Goal: Navigation & Orientation: Find specific page/section

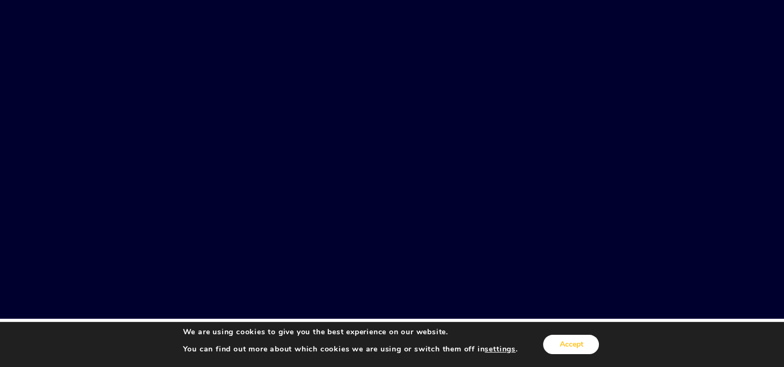
click at [577, 344] on button "Accept" at bounding box center [571, 344] width 56 height 19
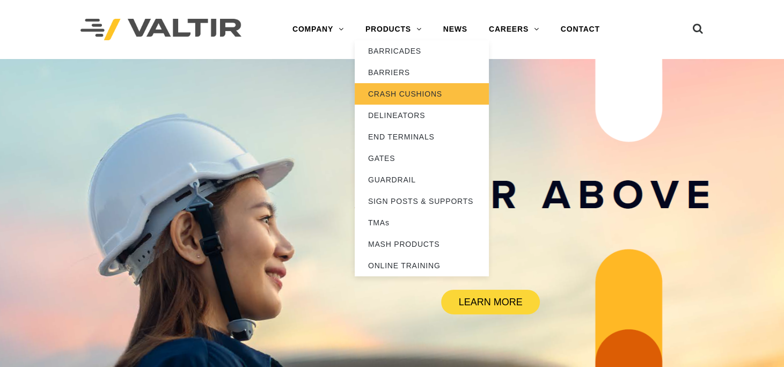
click at [408, 88] on link "CRASH CUSHIONS" at bounding box center [422, 93] width 134 height 21
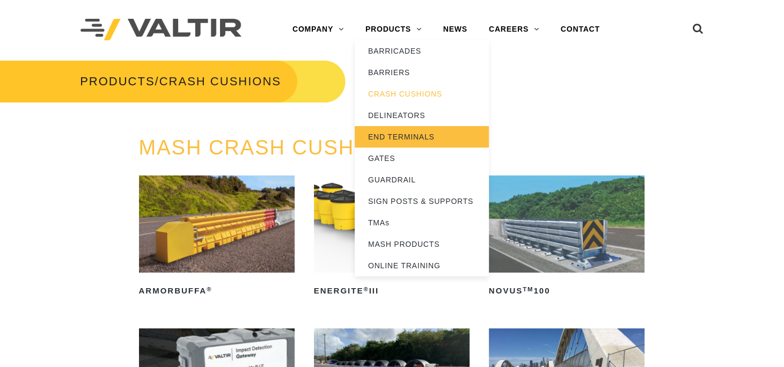
click at [413, 138] on link "END TERMINALS" at bounding box center [422, 136] width 134 height 21
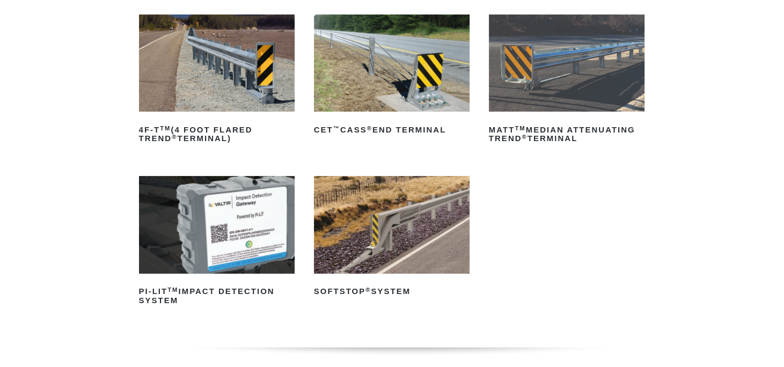
scroll to position [107, 0]
